Goal: Task Accomplishment & Management: Use online tool/utility

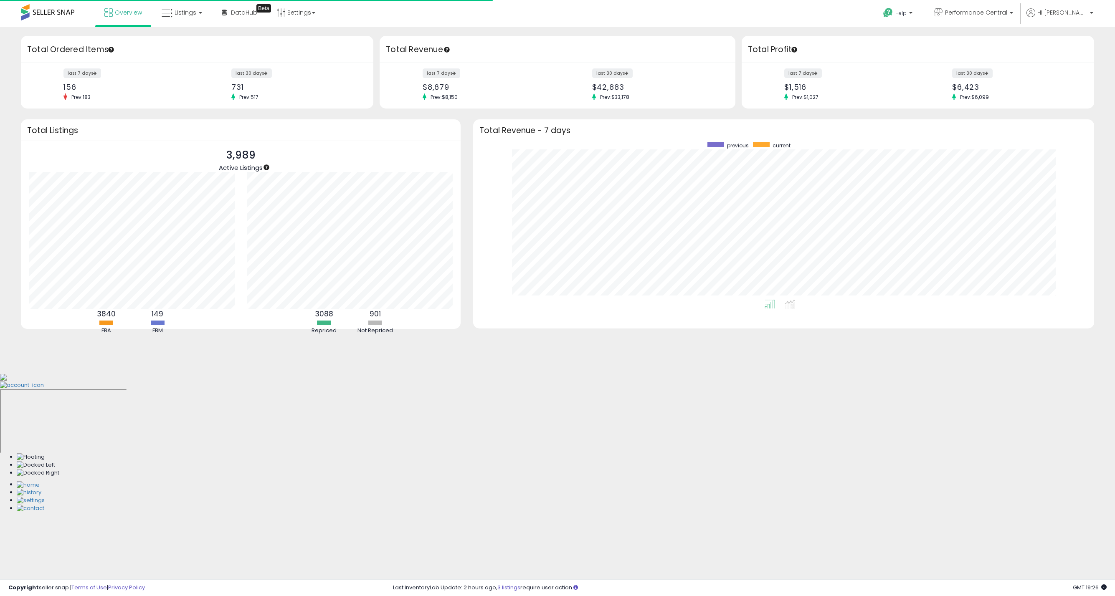
scroll to position [157, 604]
click at [200, 18] on link "Listings" at bounding box center [181, 12] width 53 height 25
click at [204, 77] on icon at bounding box center [189, 73] width 44 height 13
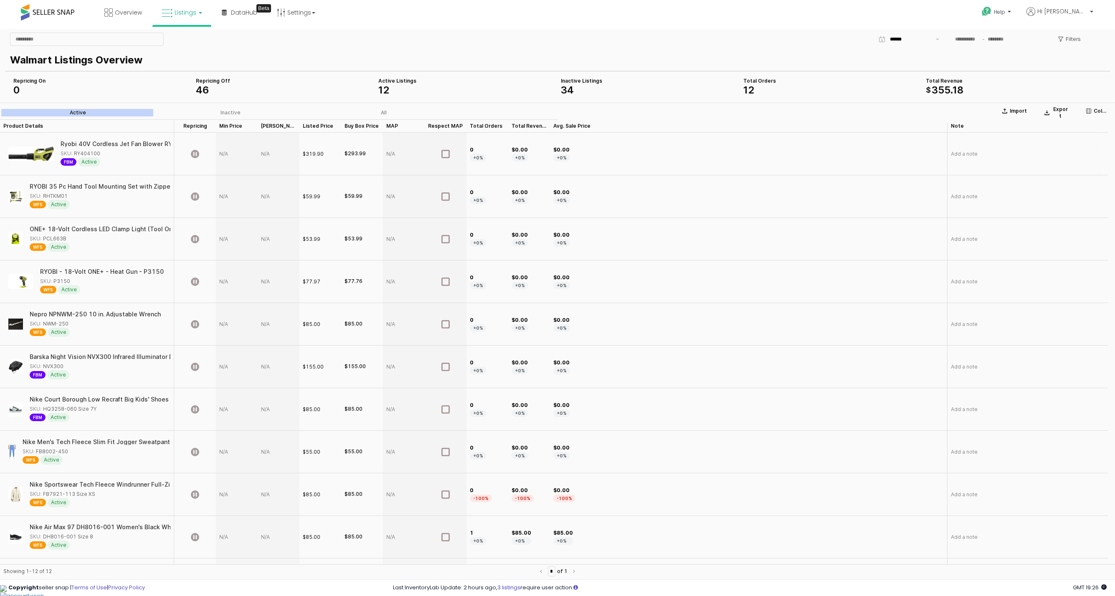
click at [220, 157] on div "App Frame" at bounding box center [237, 154] width 42 height 43
click at [223, 151] on div "App Frame" at bounding box center [237, 154] width 42 height 43
click at [196, 153] on icon "App Frame" at bounding box center [195, 154] width 8 height 8
click at [195, 157] on icon "App Frame" at bounding box center [195, 154] width 8 height 8
click at [446, 154] on icon "App Frame" at bounding box center [445, 154] width 8 height 8
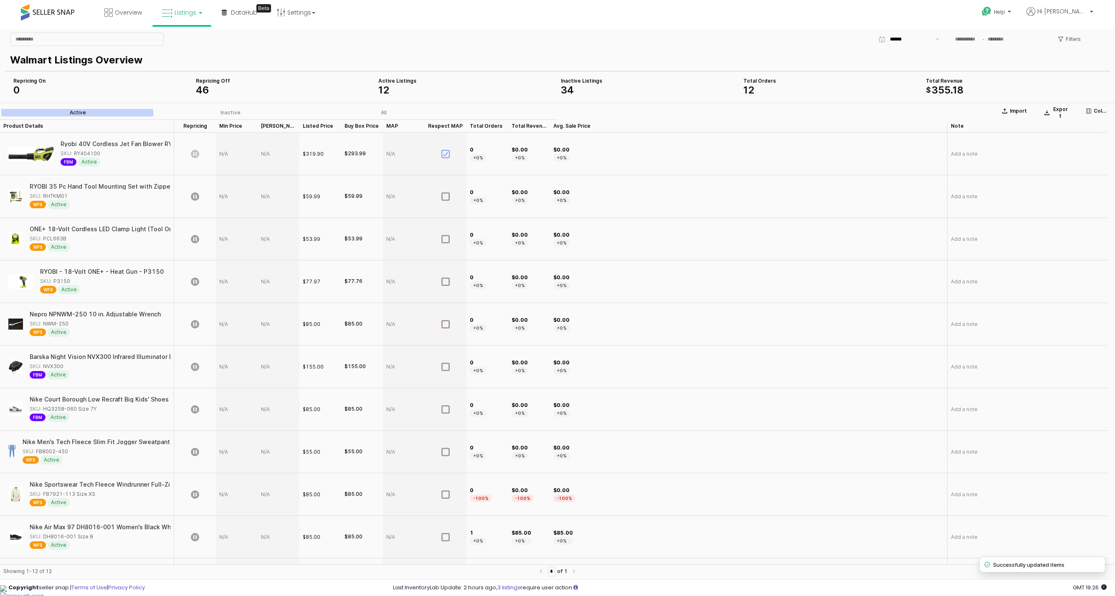
click at [446, 152] on icon "App Frame" at bounding box center [445, 154] width 8 height 8
click at [224, 146] on div "App Frame" at bounding box center [237, 154] width 42 height 43
click at [226, 153] on div "App Frame" at bounding box center [237, 154] width 42 height 43
click at [225, 153] on div "App Frame" at bounding box center [237, 154] width 42 height 43
click at [225, 154] on div "App Frame" at bounding box center [237, 154] width 42 height 43
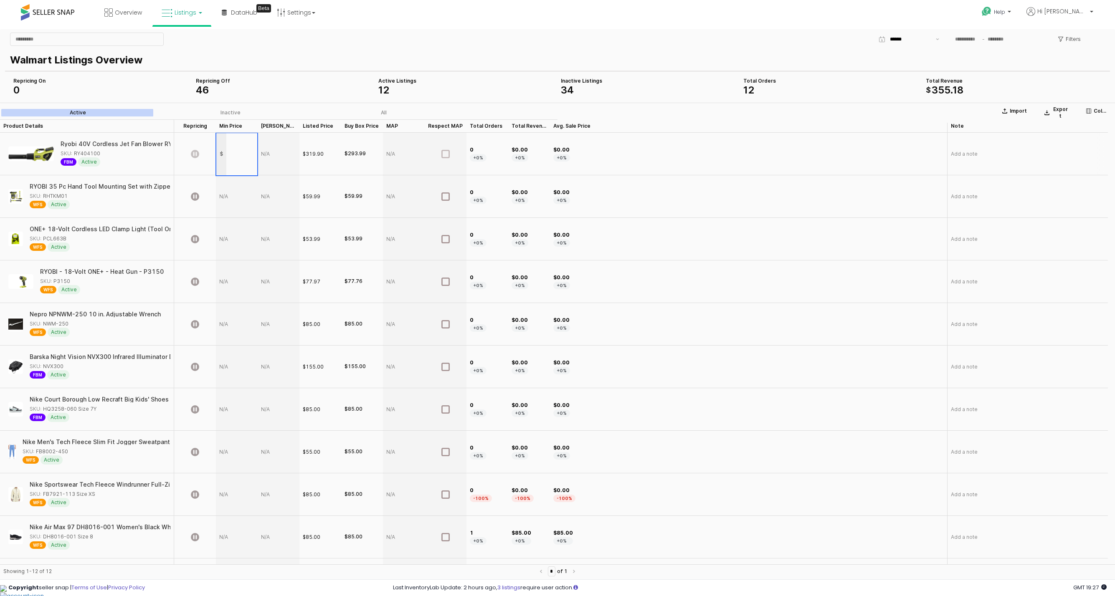
click at [603, 161] on div "$0.00 +0%" at bounding box center [748, 154] width 397 height 43
click at [379, 92] on span "12" at bounding box center [383, 90] width 11 height 12
click at [386, 91] on span "12" at bounding box center [383, 90] width 11 height 12
click at [387, 84] on div "Active Listings 12" at bounding box center [466, 86] width 176 height 17
click at [388, 82] on div "Active Listings" at bounding box center [466, 81] width 176 height 7
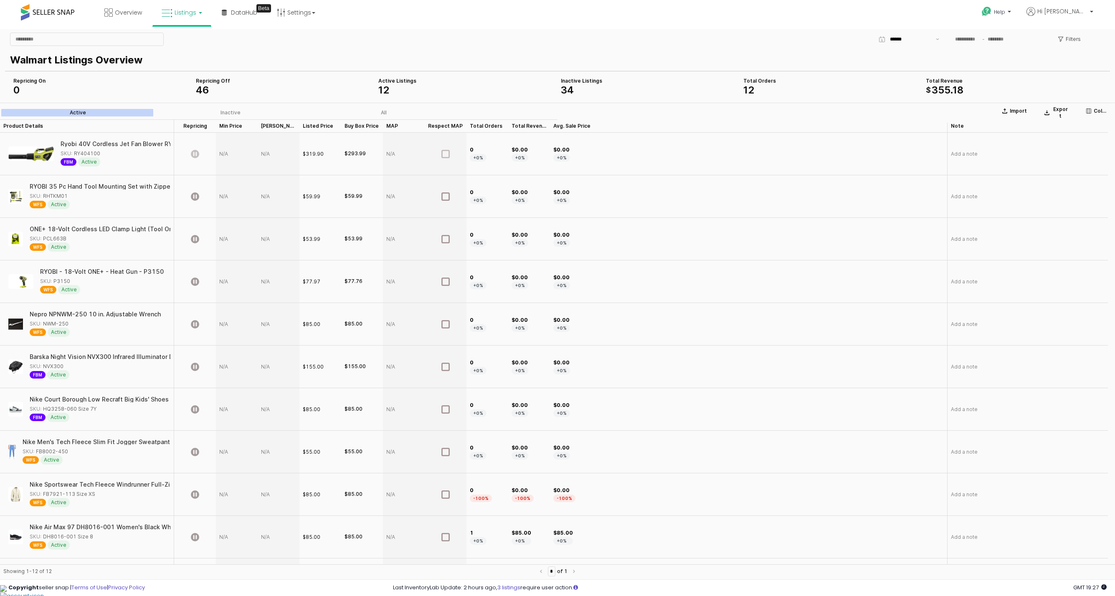
click at [382, 81] on div "Active Listings" at bounding box center [466, 81] width 176 height 7
click at [441, 98] on div "App Frame" at bounding box center [466, 97] width 183 height 3
click at [784, 249] on div "$0.00 +0%" at bounding box center [748, 239] width 397 height 43
click at [223, 154] on div "App Frame" at bounding box center [237, 154] width 42 height 43
click at [223, 153] on div "App Frame" at bounding box center [237, 154] width 42 height 43
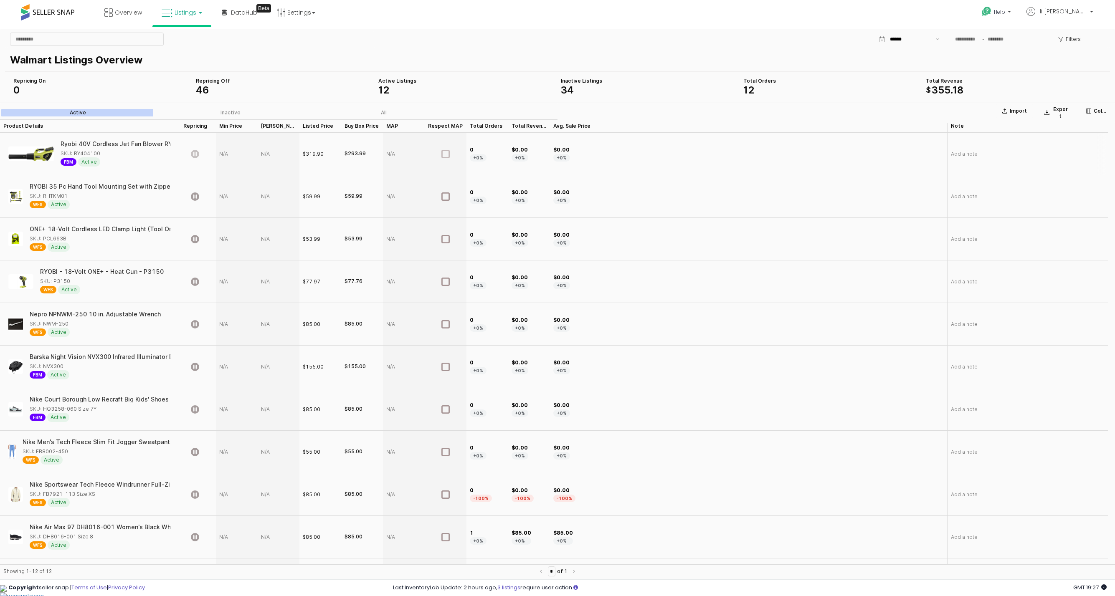
click at [229, 155] on div "App Frame" at bounding box center [237, 154] width 42 height 43
click at [221, 155] on div "App Frame" at bounding box center [237, 154] width 42 height 43
click at [226, 151] on div "App Frame" at bounding box center [237, 154] width 42 height 43
click at [224, 151] on div "App Frame" at bounding box center [237, 154] width 42 height 43
click at [227, 155] on div "App Frame" at bounding box center [237, 154] width 42 height 43
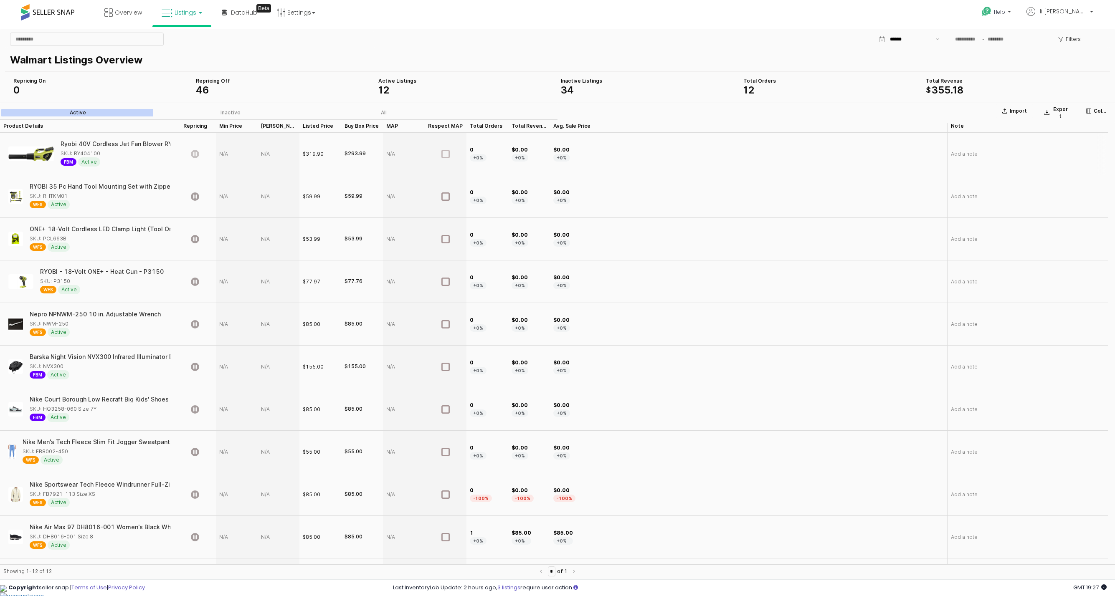
click at [237, 155] on div "App Frame" at bounding box center [237, 154] width 42 height 43
click at [227, 154] on div "App Frame" at bounding box center [237, 154] width 42 height 43
click at [221, 154] on div "App Frame" at bounding box center [237, 154] width 42 height 43
click at [236, 155] on div "App Frame" at bounding box center [237, 154] width 42 height 43
click at [236, 155] on input "App Frame" at bounding box center [241, 154] width 31 height 7
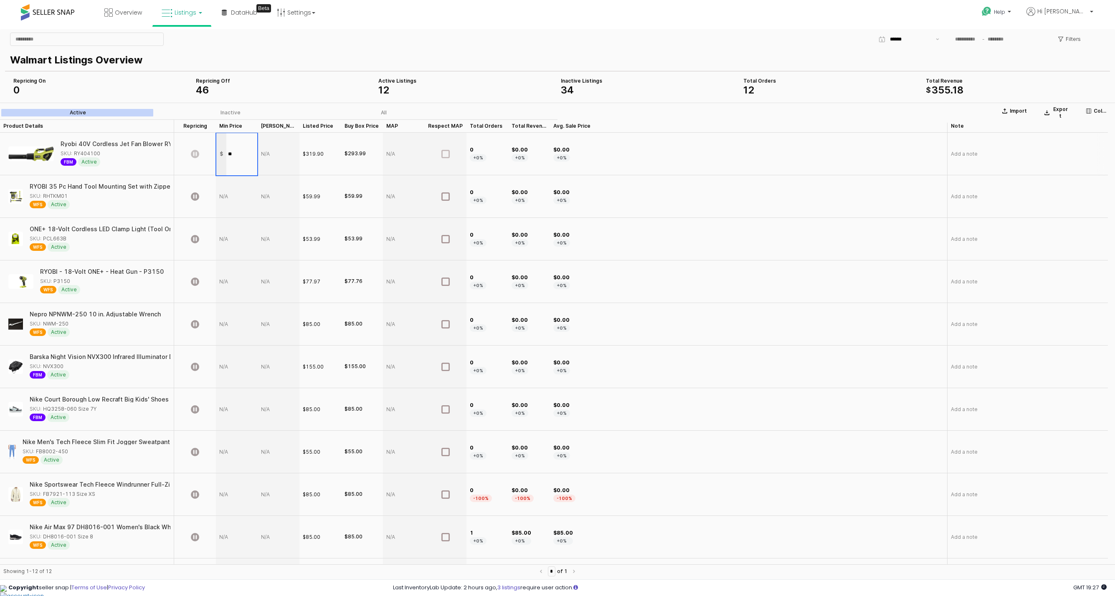
type input "***"
click at [269, 156] on div "App Frame" at bounding box center [279, 154] width 42 height 43
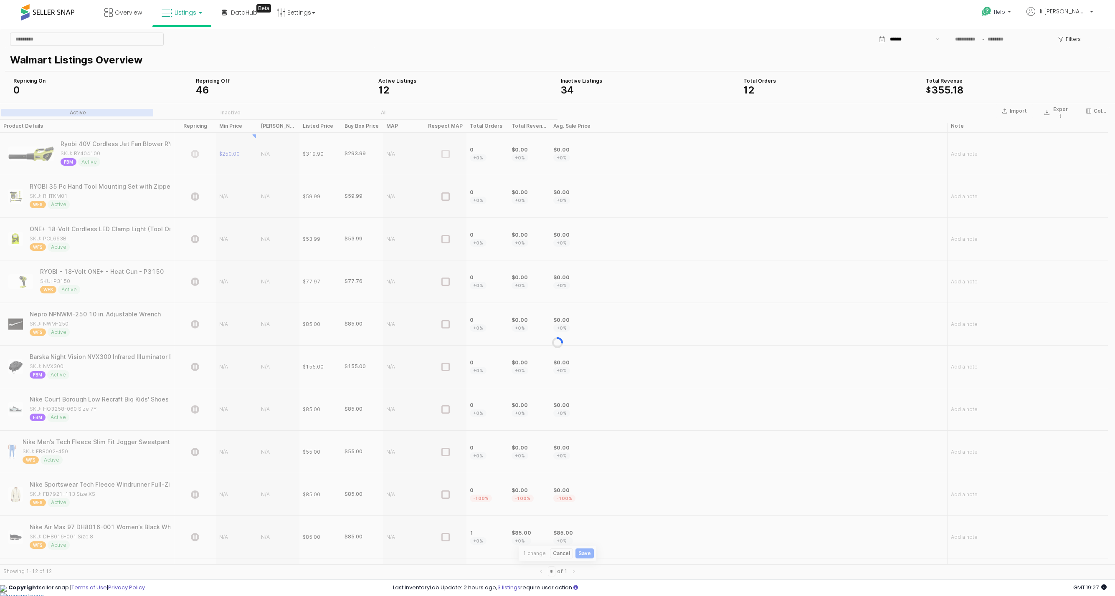
click at [269, 156] on div "App Frame" at bounding box center [557, 343] width 1115 height 480
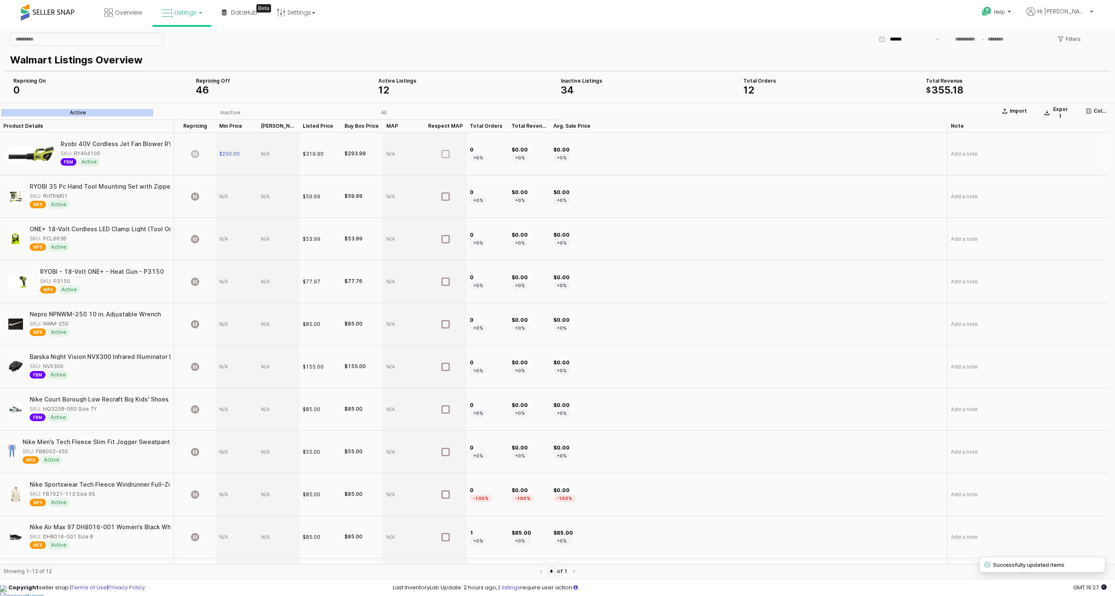
click at [273, 155] on div "App Frame" at bounding box center [279, 154] width 42 height 43
click at [273, 156] on div "App Frame" at bounding box center [279, 154] width 42 height 43
type input "******"
click at [197, 155] on icon "App Frame" at bounding box center [195, 154] width 8 height 8
click at [227, 196] on div "App Frame" at bounding box center [237, 196] width 42 height 43
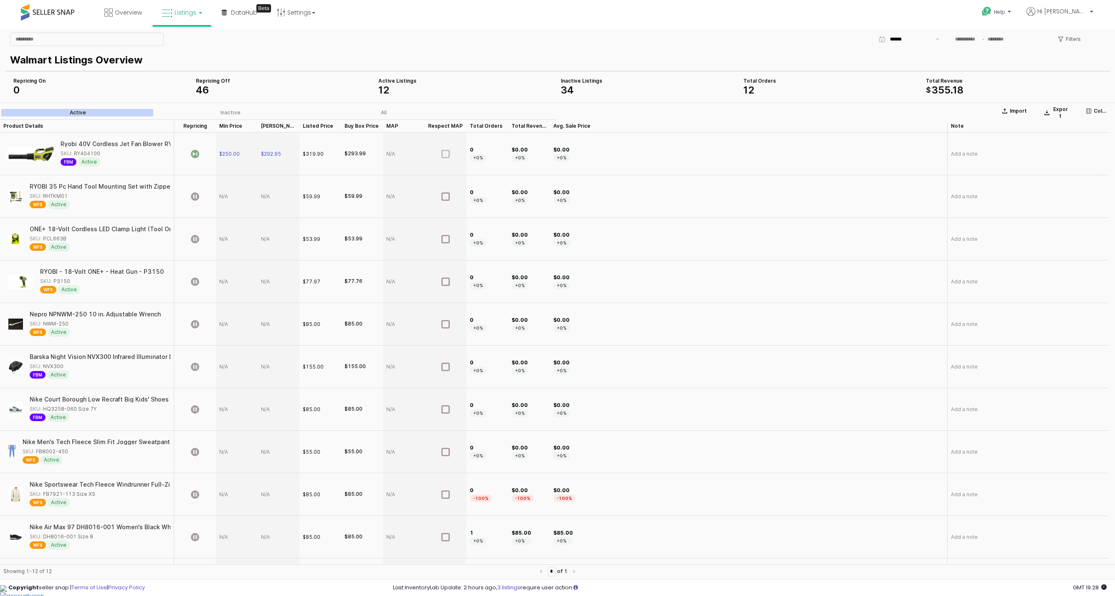
click at [227, 196] on div "App Frame" at bounding box center [237, 196] width 42 height 43
type input "*****"
click at [264, 197] on section "Import Export Columns Active Inactive All Product Details Product Details Repri…" at bounding box center [557, 343] width 1115 height 480
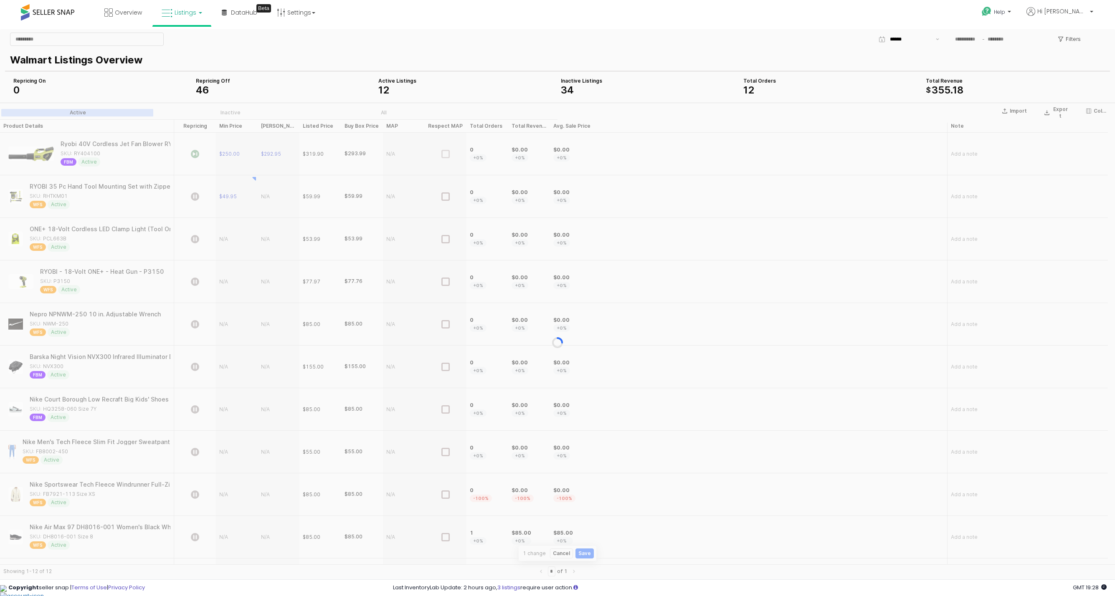
click at [264, 197] on div "App Frame" at bounding box center [557, 343] width 1115 height 480
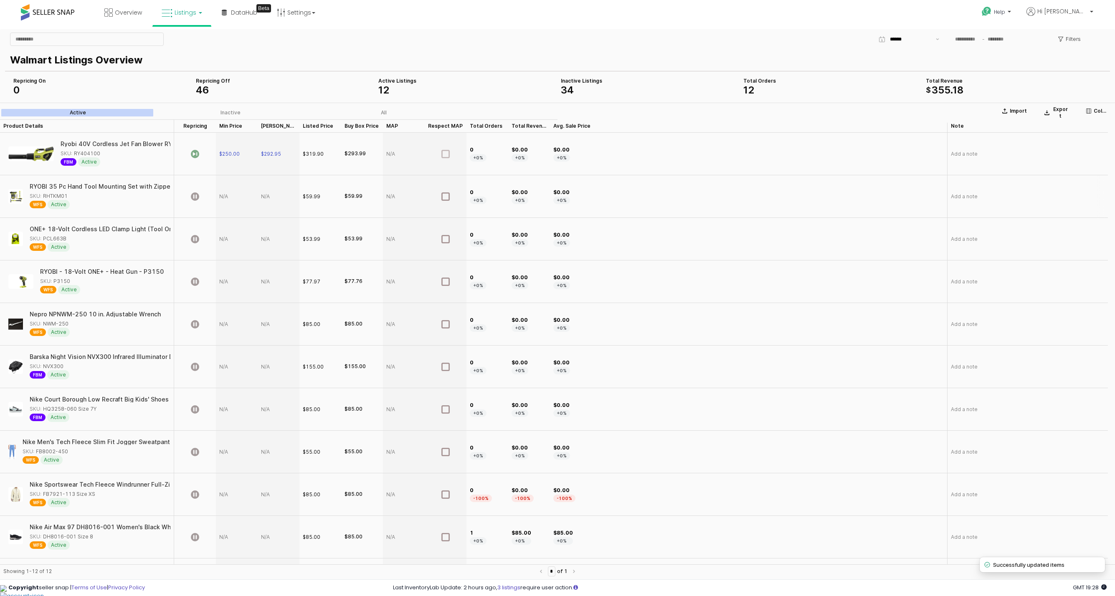
click at [268, 200] on div "App Frame" at bounding box center [279, 196] width 42 height 43
type input "*****"
click at [236, 197] on div "App Frame" at bounding box center [237, 196] width 42 height 43
click at [222, 196] on div "App Frame" at bounding box center [237, 196] width 42 height 43
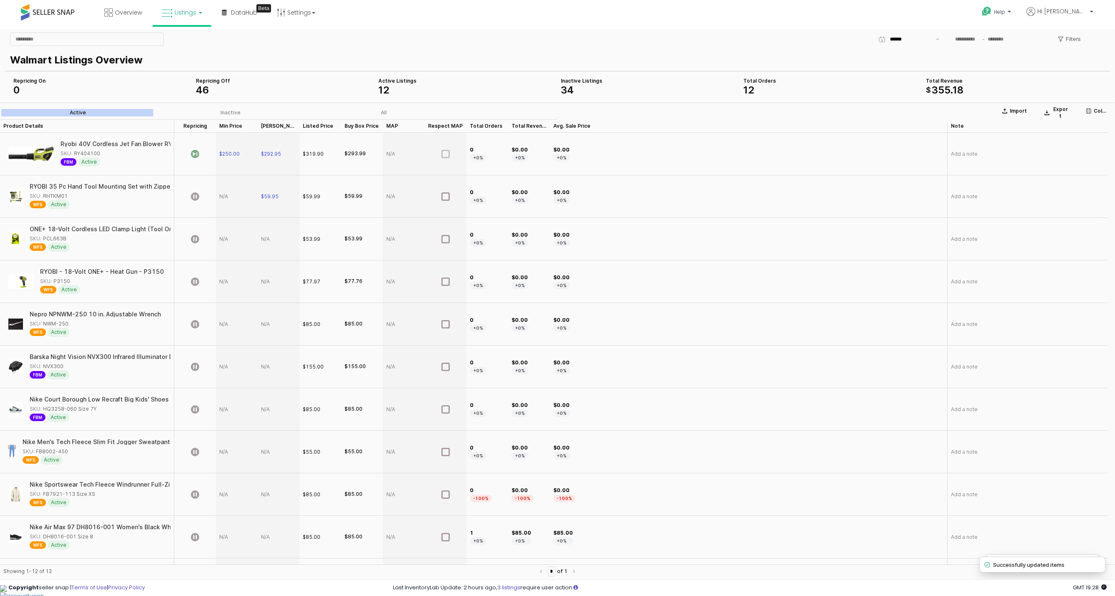
click at [222, 196] on div "App Frame" at bounding box center [237, 196] width 42 height 43
type input "*****"
click at [222, 196] on div "App Frame" at bounding box center [237, 196] width 42 height 43
type input "*****"
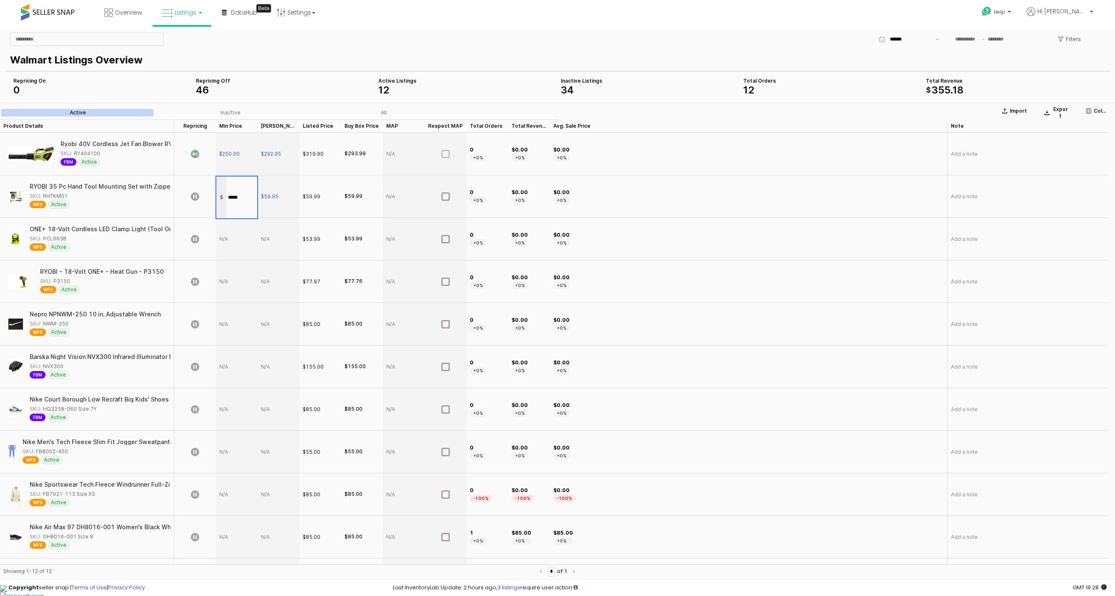
click at [238, 197] on input "*****" at bounding box center [241, 197] width 31 height 9
click at [193, 197] on icon "App Frame" at bounding box center [195, 197] width 8 height 8
click at [228, 197] on div "App Frame" at bounding box center [237, 196] width 42 height 43
type input "**"
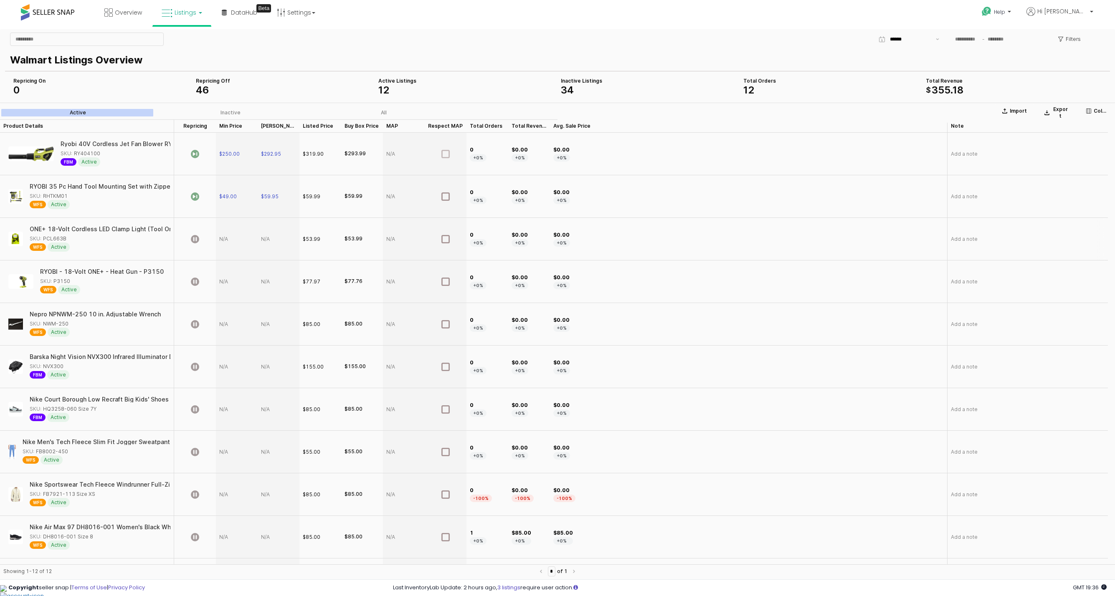
click at [223, 241] on div "App Frame" at bounding box center [237, 239] width 42 height 43
type input "**"
click at [272, 240] on div "App Frame" at bounding box center [279, 239] width 42 height 43
click at [264, 241] on div "App Frame" at bounding box center [279, 239] width 42 height 43
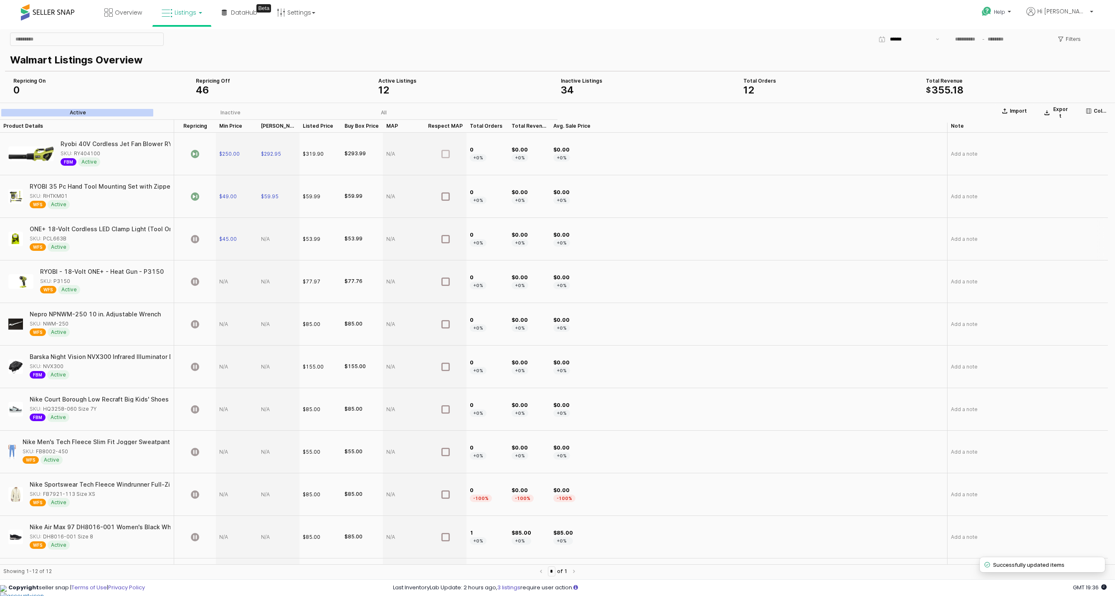
click at [265, 238] on div "App Frame" at bounding box center [279, 239] width 42 height 43
click at [267, 237] on div "App Frame" at bounding box center [279, 239] width 42 height 43
type input "****"
click at [197, 241] on icon "App Frame" at bounding box center [195, 239] width 8 height 8
click at [222, 284] on div "App Frame" at bounding box center [237, 282] width 42 height 43
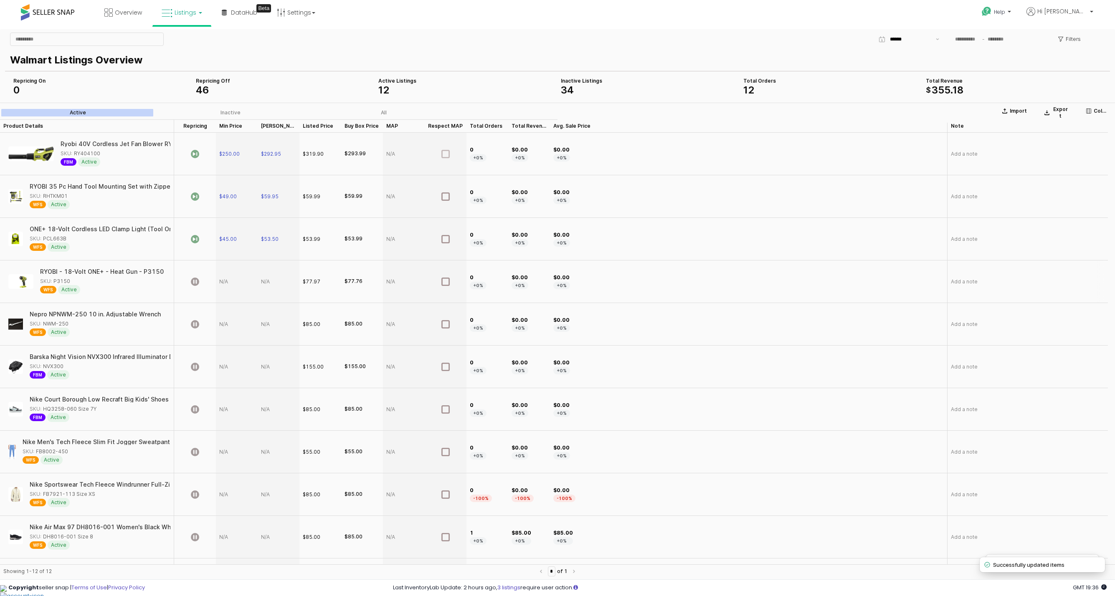
click at [222, 284] on div "App Frame" at bounding box center [237, 282] width 42 height 43
drag, startPoint x: 239, startPoint y: 285, endPoint x: 211, endPoint y: 285, distance: 27.6
click at [211, 285] on div "Ryobi 40V Cordless Jet Fan Blower RY404100 SKU: RY404100 FBM Active $250.00 $29…" at bounding box center [554, 393] width 1108 height 520
type input "**"
click at [267, 285] on div "App Frame" at bounding box center [279, 282] width 42 height 43
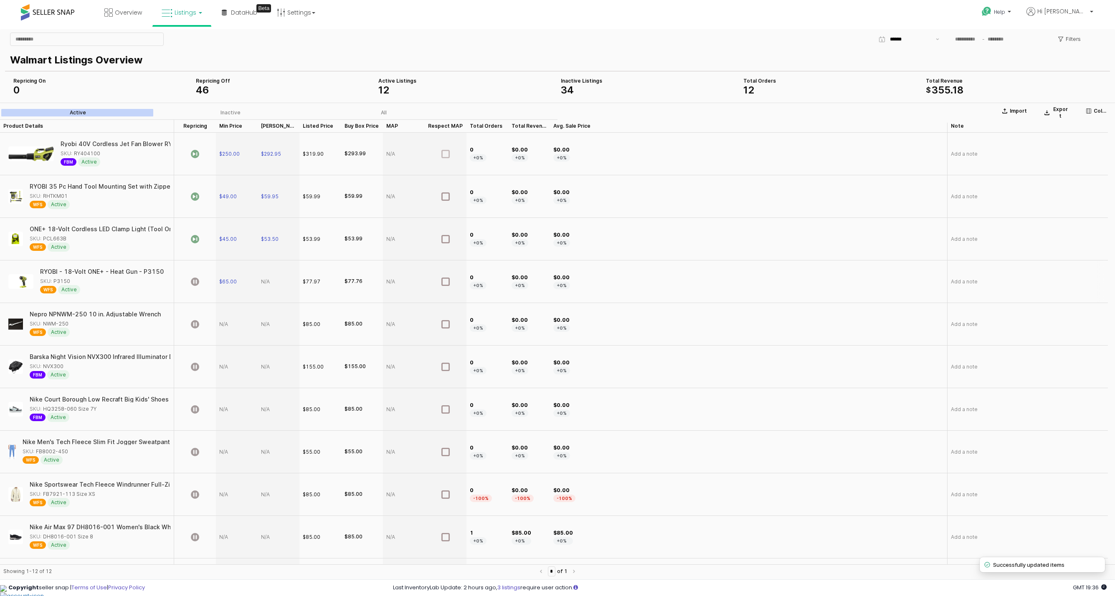
click at [261, 282] on div "App Frame" at bounding box center [279, 282] width 42 height 43
click at [266, 285] on div "App Frame" at bounding box center [279, 282] width 42 height 43
click at [266, 284] on div "App Frame" at bounding box center [279, 282] width 42 height 43
type input "**"
click at [200, 282] on div "App Frame" at bounding box center [195, 282] width 42 height 43
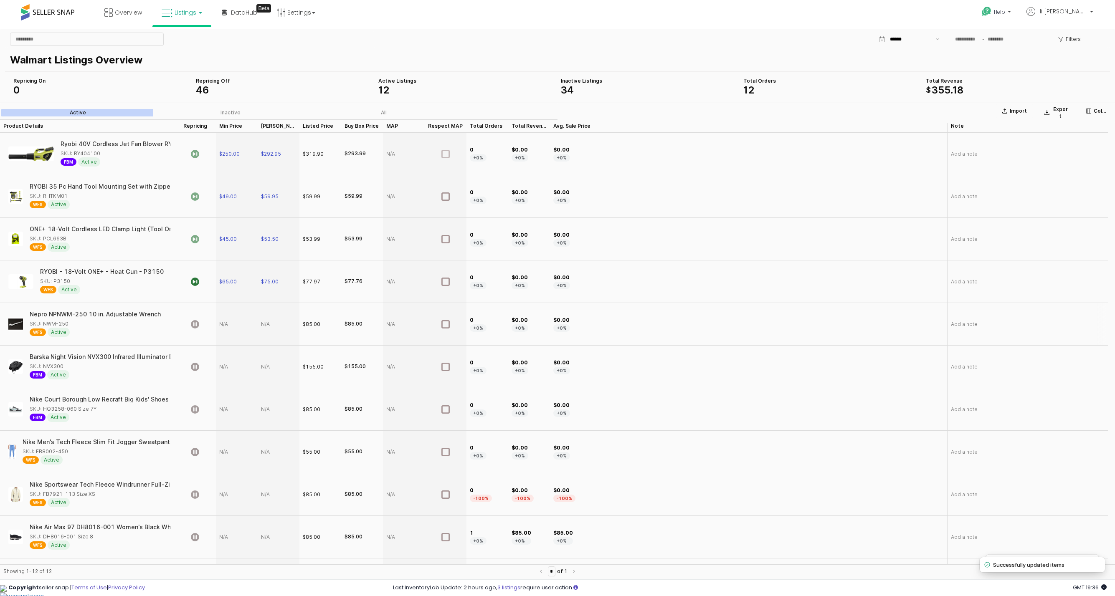
click at [222, 327] on div "App Frame" at bounding box center [237, 324] width 42 height 43
click at [223, 326] on div "App Frame" at bounding box center [237, 324] width 42 height 43
type input "**"
click at [248, 328] on input "**" at bounding box center [241, 327] width 31 height 9
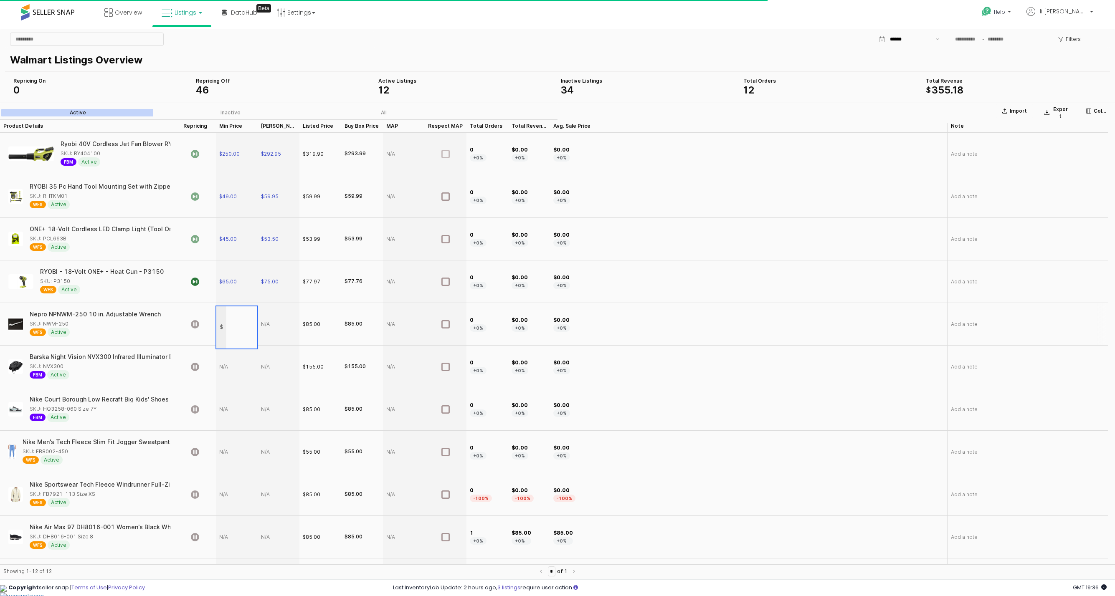
click at [265, 327] on section "Import Export Columns Active Inactive All Product Details Product Details Repri…" at bounding box center [557, 343] width 1115 height 480
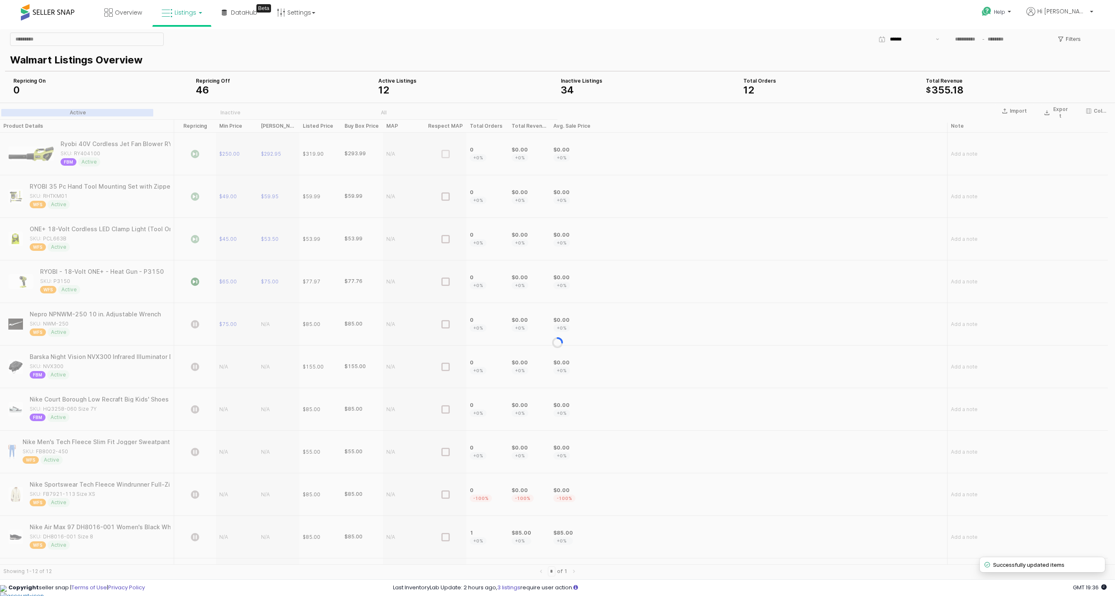
click at [268, 327] on div "App Frame" at bounding box center [557, 343] width 1115 height 480
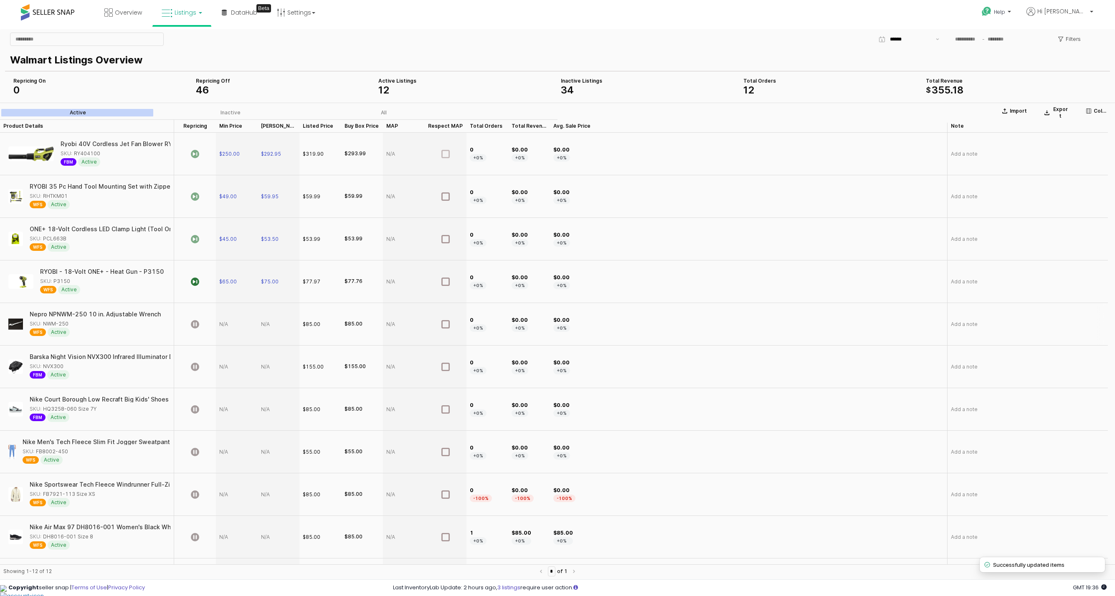
click at [267, 328] on div "App Frame" at bounding box center [279, 324] width 42 height 43
drag, startPoint x: 267, startPoint y: 325, endPoint x: 276, endPoint y: 328, distance: 9.8
click at [268, 325] on div "App Frame" at bounding box center [279, 324] width 42 height 43
click at [272, 325] on div "App Frame" at bounding box center [279, 324] width 42 height 43
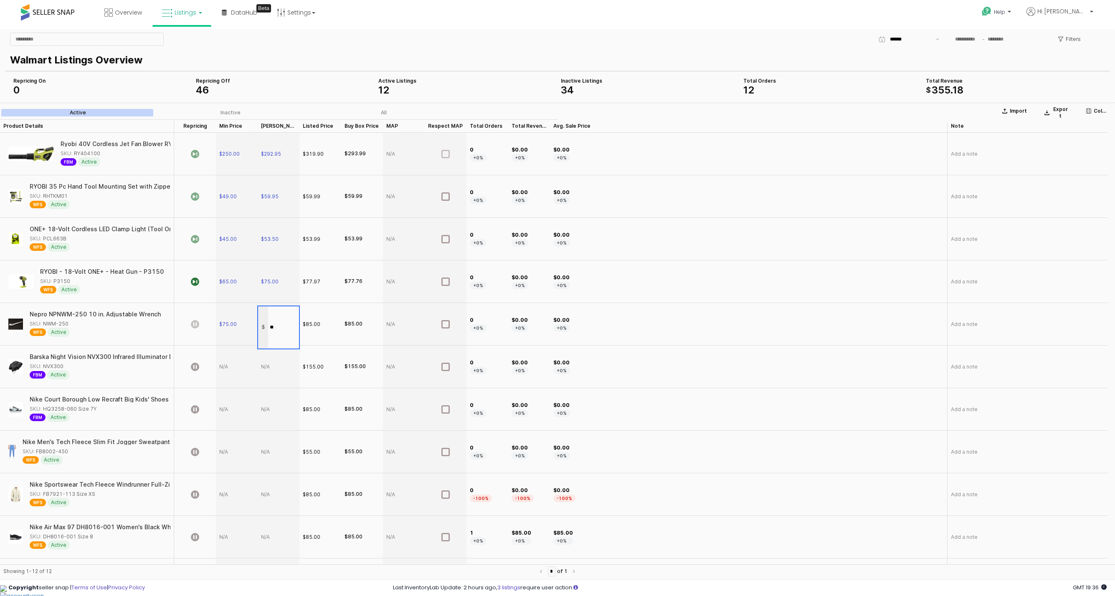
type input "*****"
click at [196, 326] on section "Import Export Columns Active Inactive All Product Details Product Details Repri…" at bounding box center [557, 343] width 1115 height 480
click at [191, 327] on icon "App Frame" at bounding box center [195, 324] width 8 height 8
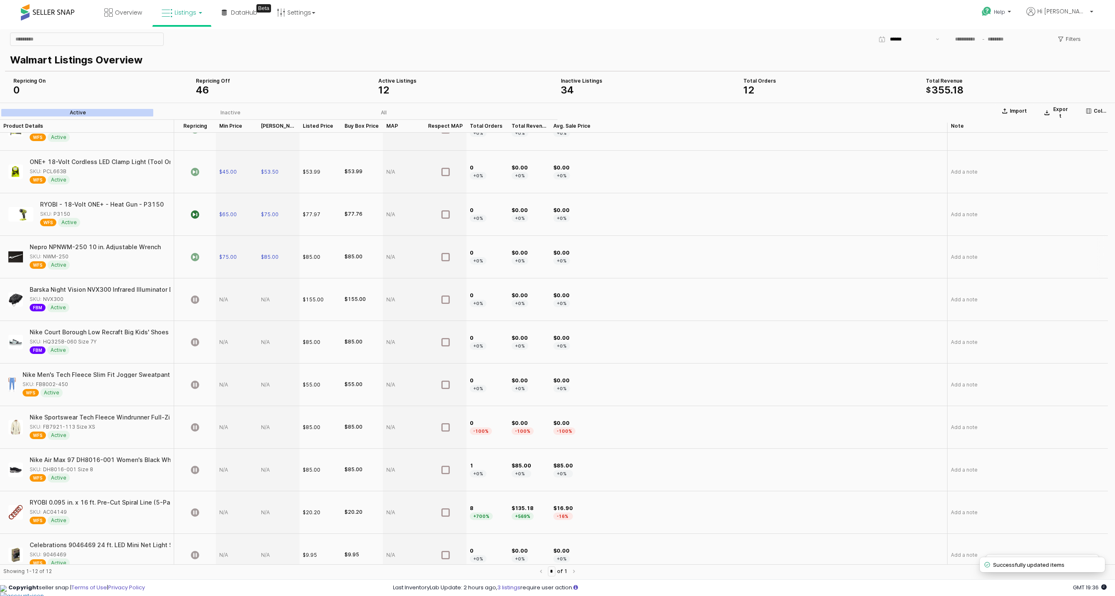
scroll to position [88, 0]
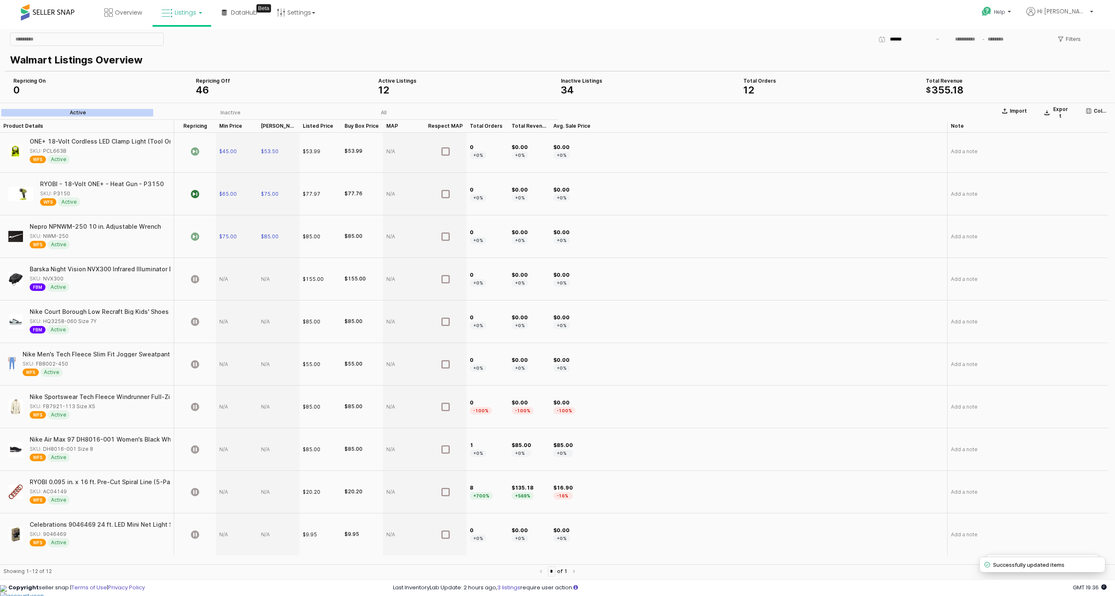
click at [222, 284] on div "App Frame" at bounding box center [237, 279] width 42 height 43
type input "*"
type input "*****"
click at [273, 285] on section "Import Export Columns Active Inactive All Product Details Product Details Repri…" at bounding box center [557, 343] width 1115 height 480
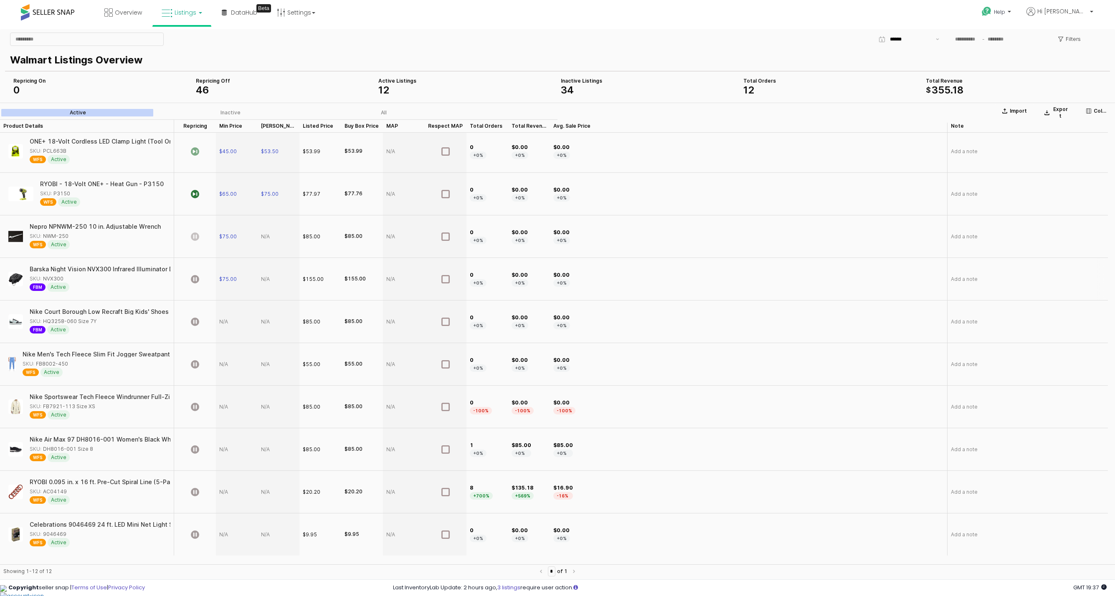
click at [262, 283] on div "App Frame" at bounding box center [279, 279] width 42 height 43
click at [263, 282] on div "App Frame" at bounding box center [279, 279] width 42 height 43
type input "***"
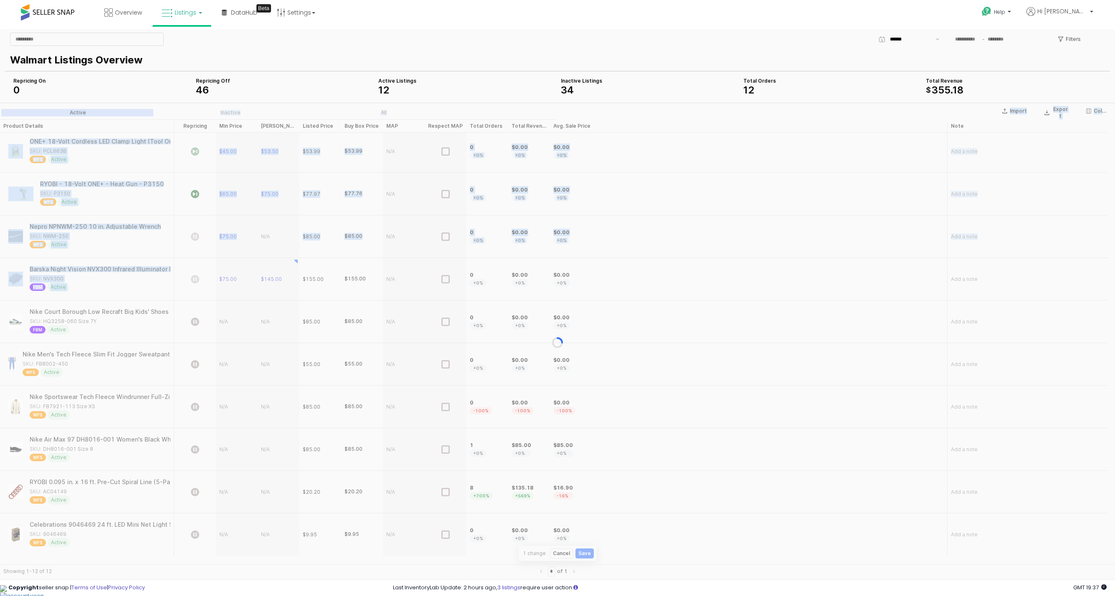
click at [194, 285] on section "Import Export Columns Active Inactive All Product Details Product Details Repri…" at bounding box center [557, 343] width 1115 height 480
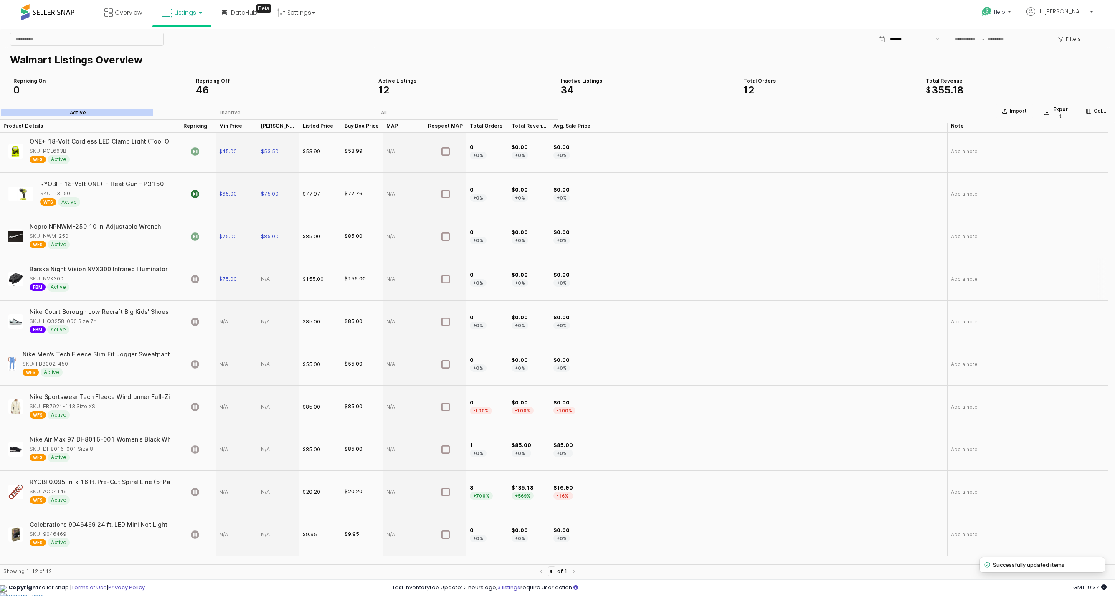
click at [264, 287] on div "App Frame" at bounding box center [279, 279] width 42 height 43
click at [264, 286] on div "App Frame" at bounding box center [279, 279] width 42 height 43
type input "***"
